Goal: Navigation & Orientation: Find specific page/section

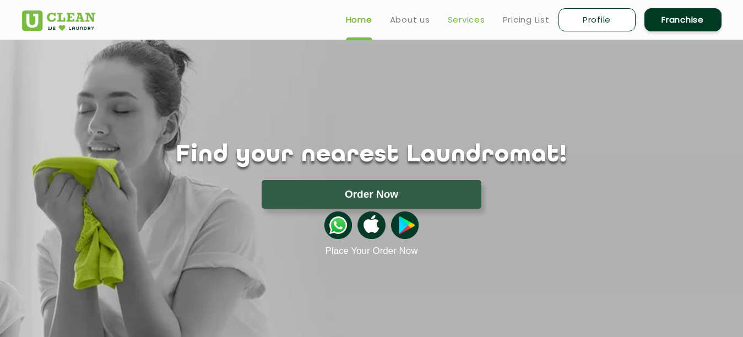
click at [457, 19] on link "Services" at bounding box center [466, 19] width 37 height 13
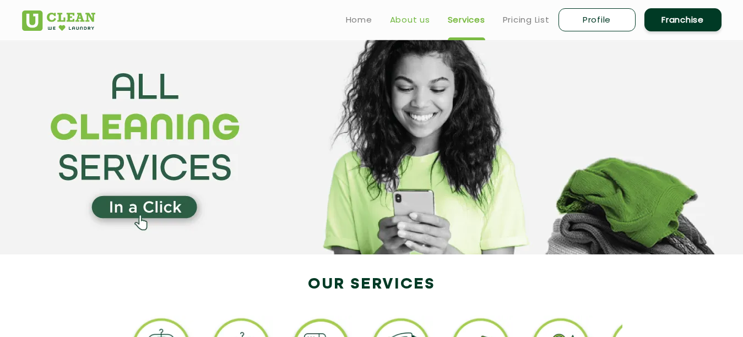
click at [421, 17] on link "About us" at bounding box center [410, 19] width 40 height 13
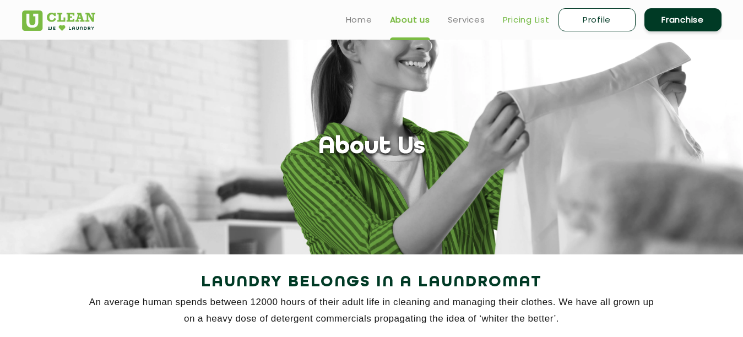
click at [528, 20] on link "Pricing List" at bounding box center [526, 19] width 47 height 13
